Goal: Information Seeking & Learning: Learn about a topic

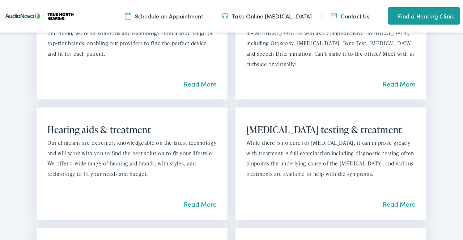
scroll to position [663, 0]
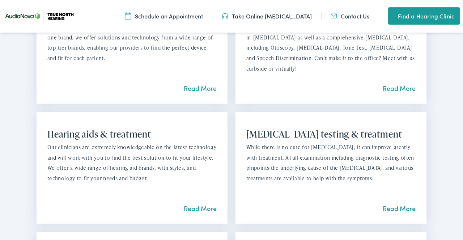
click at [402, 206] on link "Read More" at bounding box center [398, 207] width 33 height 9
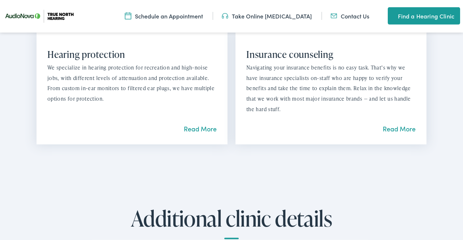
scroll to position [864, 0]
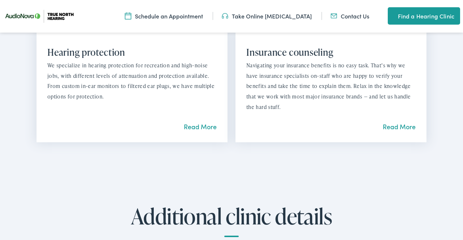
click at [401, 127] on link "Read More" at bounding box center [398, 126] width 33 height 9
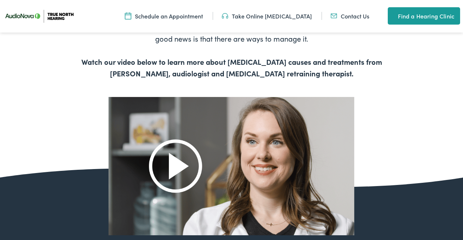
scroll to position [322, 0]
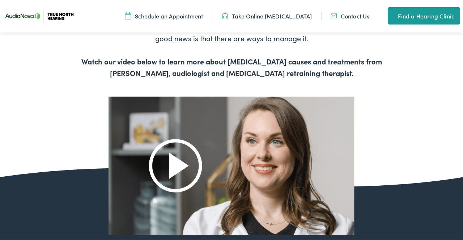
click at [172, 165] on img at bounding box center [231, 165] width 246 height 138
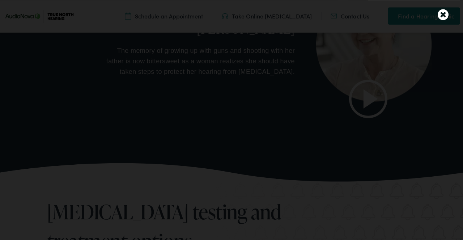
scroll to position [1216, 0]
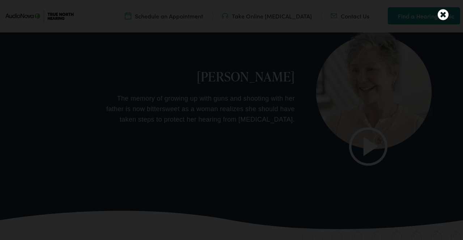
click at [440, 16] on icon at bounding box center [442, 14] width 11 height 13
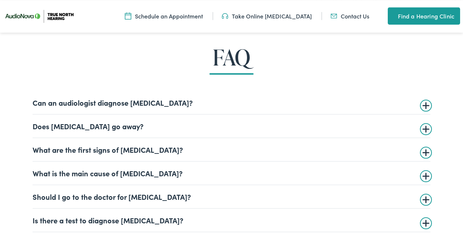
scroll to position [1623, 0]
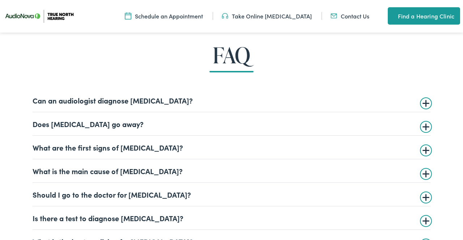
click at [424, 101] on summary "Can an audiologist diagnose tinnitus?" at bounding box center [232, 100] width 398 height 9
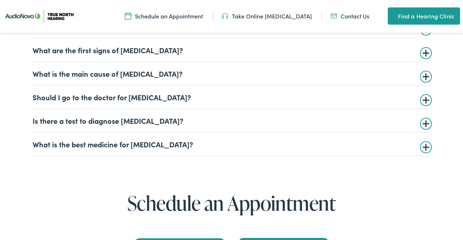
scroll to position [1787, 0]
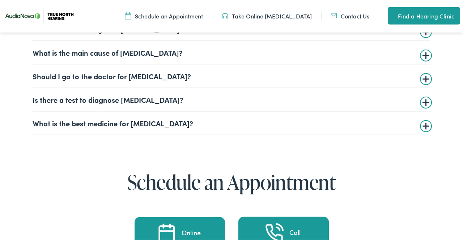
click at [425, 104] on summary "Is there a test to diagnose tinnitus?" at bounding box center [232, 99] width 398 height 9
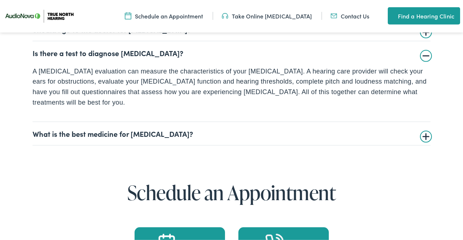
scroll to position [1740, 0]
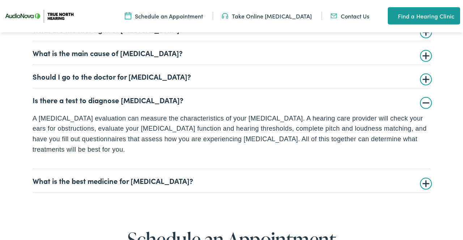
click at [425, 181] on summary "What is the best medicine for tinnitus?" at bounding box center [232, 180] width 398 height 9
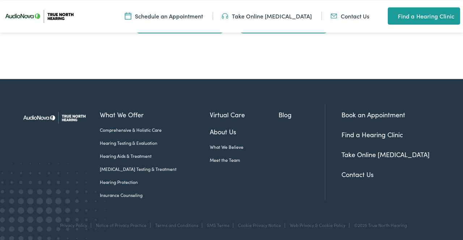
scroll to position [2132, 0]
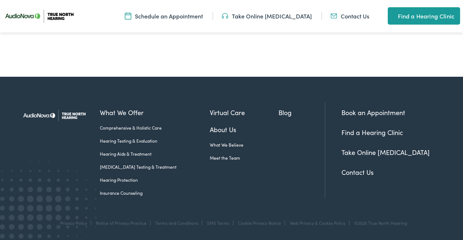
click at [353, 172] on link "Contact Us" at bounding box center [357, 171] width 32 height 9
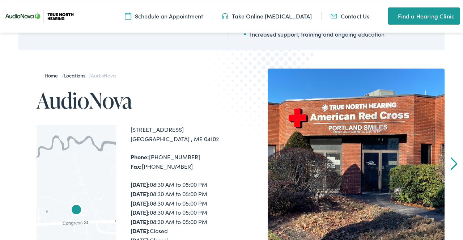
scroll to position [85, 0]
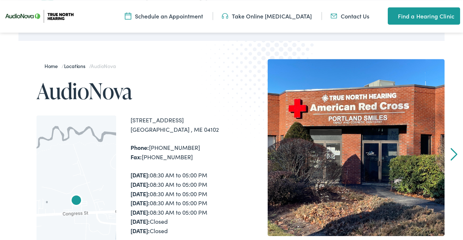
click at [449, 151] on div "Home / Locations / AudioNova AudioNova ← Move left → Move right ↑ Move up ↓ Mov…" at bounding box center [231, 239] width 463 height 432
click at [455, 154] on link "Next" at bounding box center [453, 153] width 7 height 13
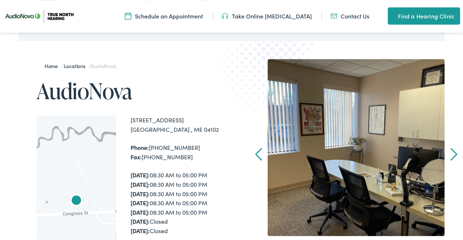
click at [455, 154] on link "Next" at bounding box center [453, 153] width 7 height 13
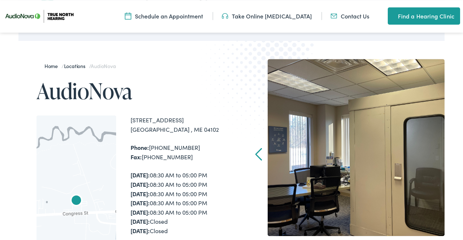
click at [255, 152] on link "Prev" at bounding box center [258, 153] width 7 height 13
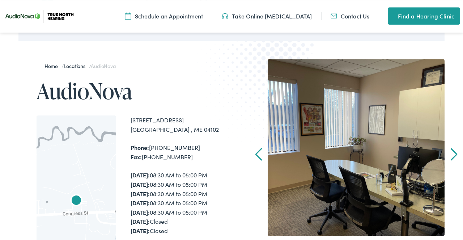
click at [255, 152] on link "Prev" at bounding box center [258, 153] width 7 height 13
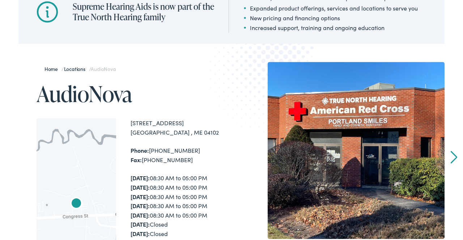
scroll to position [0, 0]
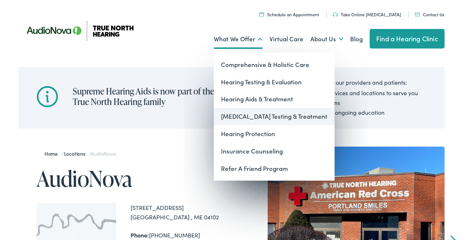
click at [243, 119] on link "[MEDICAL_DATA] Testing & Treatment" at bounding box center [274, 116] width 121 height 17
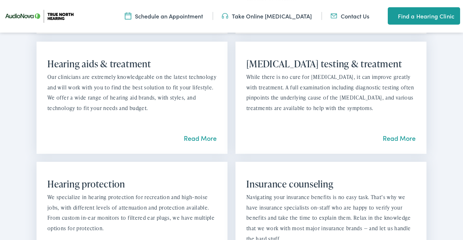
scroll to position [780, 0]
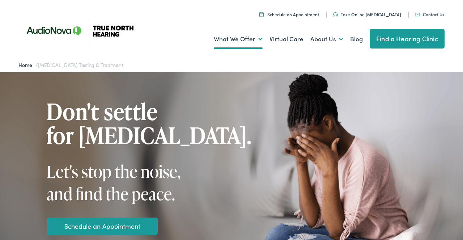
click at [26, 66] on link "Home" at bounding box center [26, 64] width 17 height 7
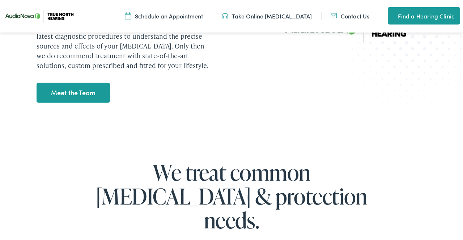
scroll to position [945, 0]
click at [67, 91] on link "Meet the Team" at bounding box center [72, 92] width 73 height 20
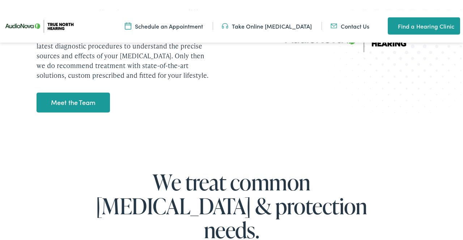
scroll to position [935, 0]
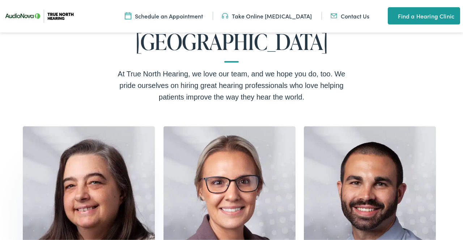
scroll to position [124, 0]
